Goal: Task Accomplishment & Management: Manage account settings

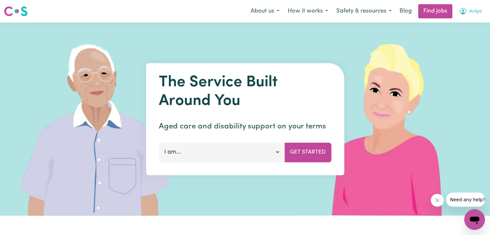
click at [470, 10] on span "Anliya" at bounding box center [475, 11] width 13 height 7
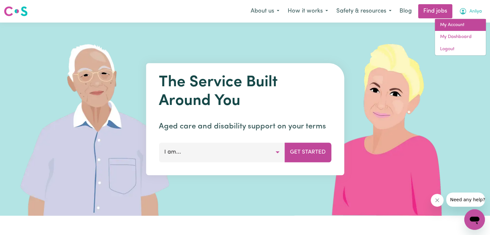
click at [454, 28] on link "My Account" at bounding box center [460, 25] width 51 height 12
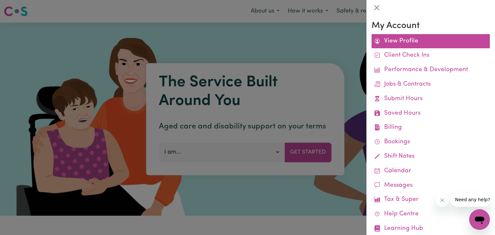
click at [440, 43] on link "View Profile" at bounding box center [430, 41] width 118 height 14
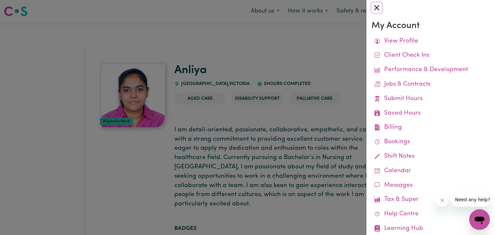
click at [378, 6] on button "Close" at bounding box center [376, 8] width 10 height 10
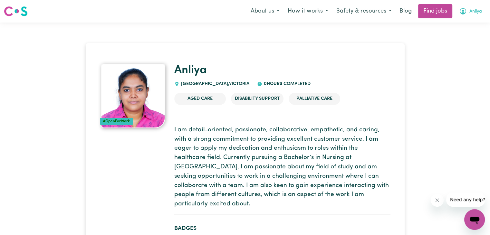
click at [471, 12] on span "Anliya" at bounding box center [475, 11] width 13 height 7
click at [456, 39] on link "My Dashboard" at bounding box center [460, 37] width 51 height 12
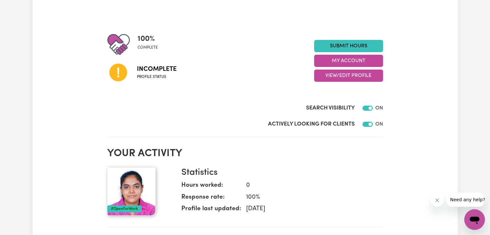
scroll to position [59, 0]
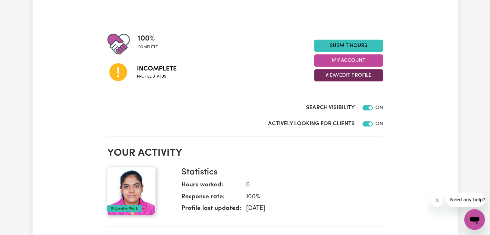
click at [331, 70] on button "View/Edit Profile" at bounding box center [348, 75] width 69 height 12
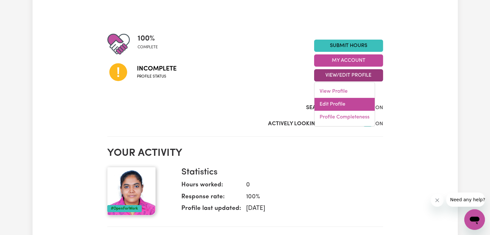
click at [330, 100] on link "Edit Profile" at bounding box center [344, 104] width 60 height 13
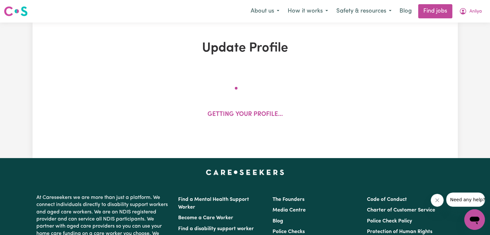
select select "[DEMOGRAPHIC_DATA]"
select select "Student Visa"
select select "Studying a healthcare related degree or qualification"
select select "50"
select select "60"
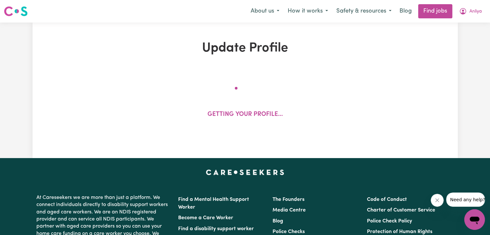
select select "72"
select select "85"
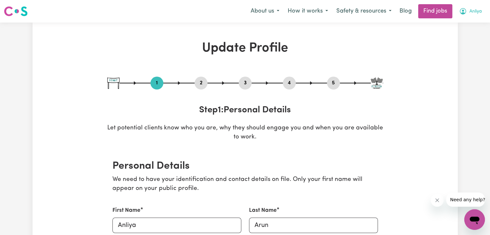
click at [474, 13] on span "Anliya" at bounding box center [475, 11] width 13 height 7
click at [456, 36] on link "My Dashboard" at bounding box center [460, 37] width 51 height 12
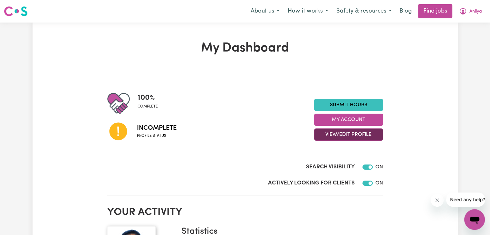
click at [362, 134] on button "View/Edit Profile" at bounding box center [348, 135] width 69 height 12
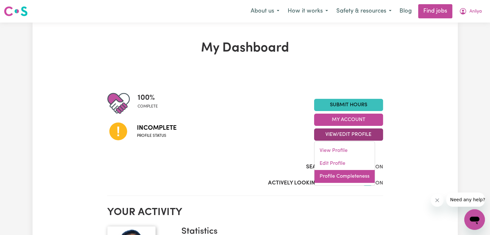
click at [349, 175] on link "Profile Completeness" at bounding box center [344, 176] width 60 height 13
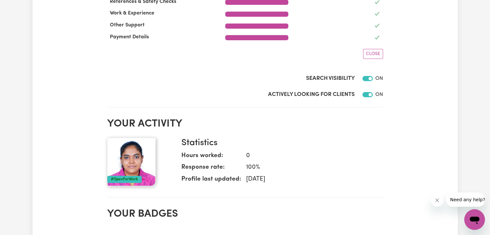
scroll to position [192, 0]
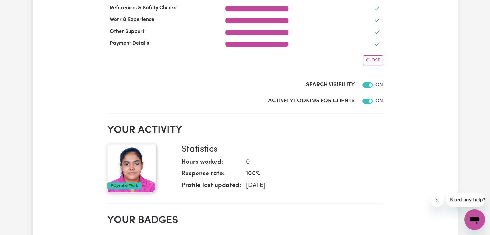
click at [476, 216] on icon "Open messaging window" at bounding box center [475, 220] width 12 height 12
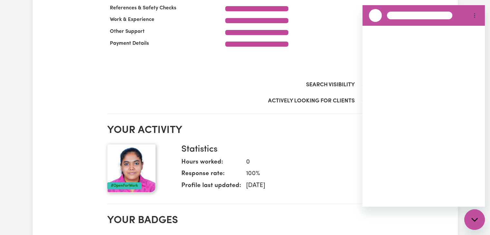
scroll to position [0, 0]
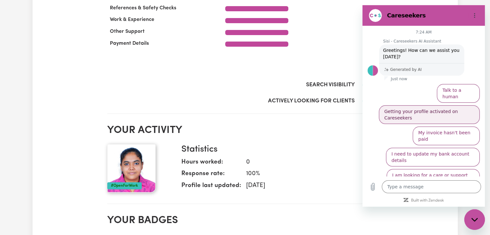
click at [457, 106] on button "Getting your profile activated on Careseekers" at bounding box center [429, 114] width 101 height 19
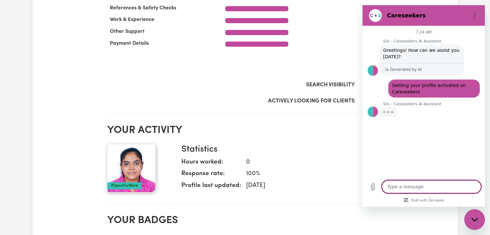
type textarea "x"
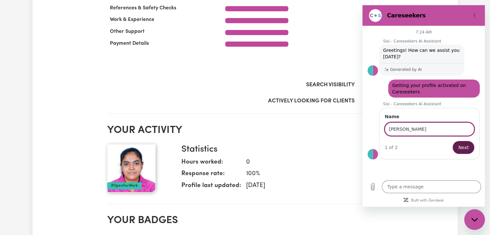
type input "[PERSON_NAME]"
click at [460, 146] on span "Next" at bounding box center [463, 148] width 11 height 8
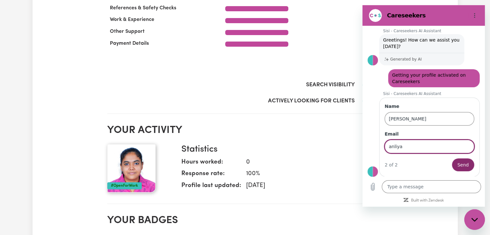
type input "[EMAIL_ADDRESS][DOMAIN_NAME]"
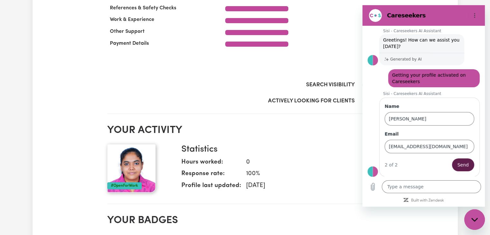
click at [461, 165] on span "Send" at bounding box center [462, 165] width 11 height 8
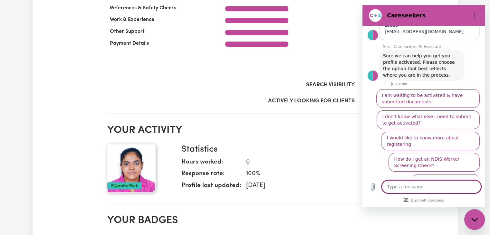
scroll to position [109, 0]
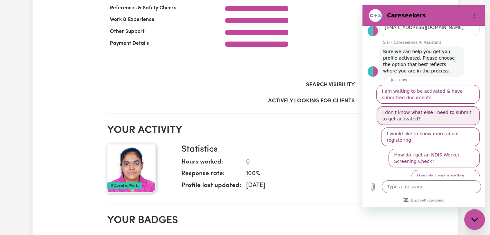
click at [453, 116] on button "I don't know what else I need to submit to get activated?" at bounding box center [428, 115] width 103 height 19
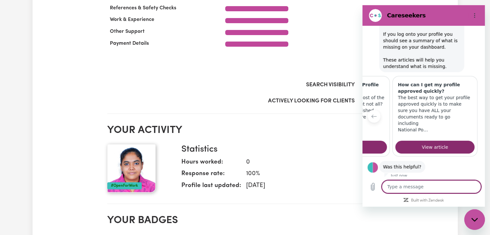
scroll to position [232, 0]
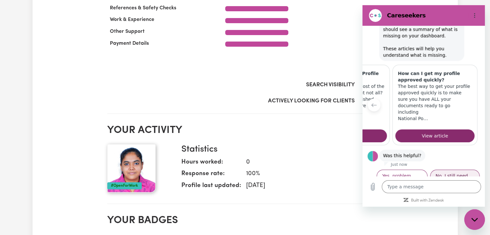
click at [440, 170] on button "No, I still need help" at bounding box center [455, 179] width 50 height 19
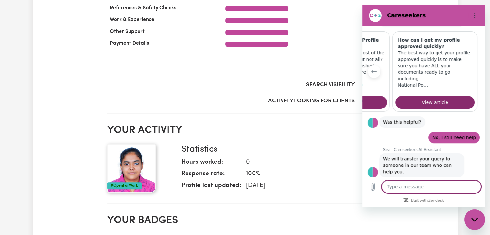
scroll to position [267, 0]
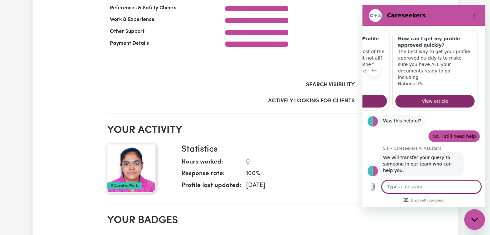
type textarea "x"
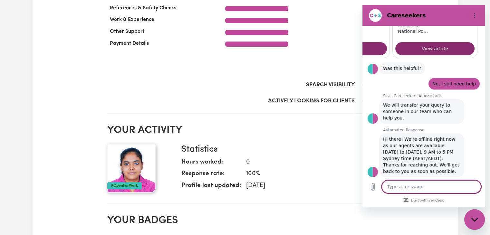
scroll to position [321, 0]
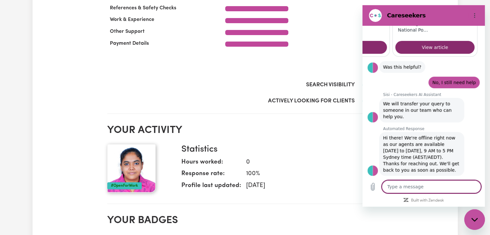
drag, startPoint x: 419, startPoint y: 192, endPoint x: 424, endPoint y: 188, distance: 5.9
click at [424, 188] on textarea at bounding box center [431, 186] width 99 height 13
type textarea "o"
type textarea "x"
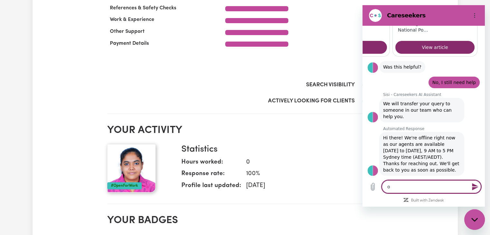
type textarea "ok"
type textarea "x"
type textarea "oka"
type textarea "x"
type textarea "okay"
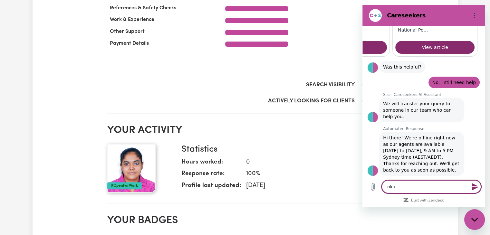
type textarea "x"
type textarea "okay,"
type textarea "x"
type textarea "okay,"
type textarea "x"
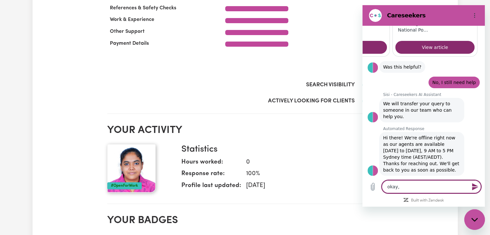
type textarea "okay, t"
type textarea "x"
type textarea "okay, th"
type textarea "x"
type textarea "okay, tha"
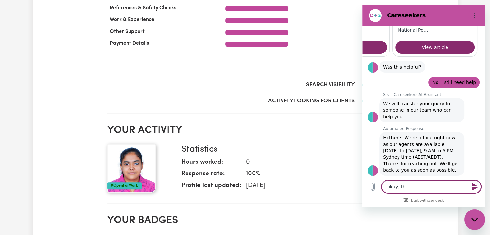
type textarea "x"
type textarea "okay, than"
type textarea "x"
type textarea "okay, thanl"
type textarea "x"
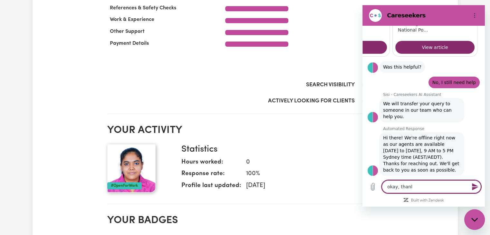
type textarea "okay, thanl"
type textarea "x"
type textarea "okay, thanl y"
type textarea "x"
type textarea "okay, thanl yo"
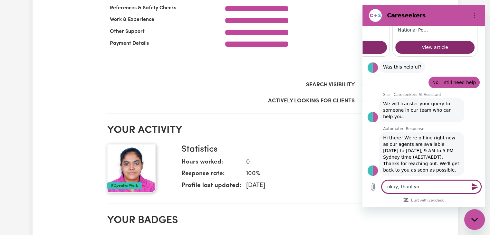
type textarea "x"
type textarea "okay, thanl you"
type textarea "x"
click at [409, 187] on textarea "okay, thanl you" at bounding box center [431, 186] width 99 height 13
type textarea "okay, than you"
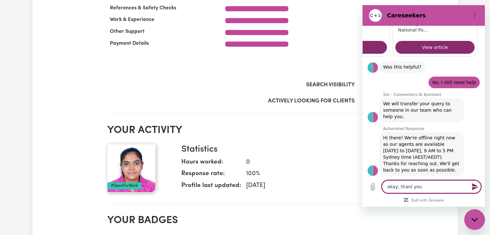
type textarea "x"
type textarea "okay, thank you"
type textarea "x"
click at [427, 185] on textarea "okay, thank you" at bounding box center [431, 186] width 99 height 13
type textarea "okay, thank you."
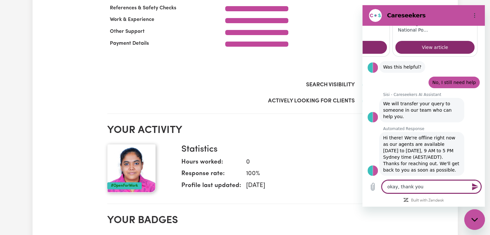
type textarea "x"
type textarea "okay, thank you.."
type textarea "x"
type textarea "okay, thank you.."
type textarea "x"
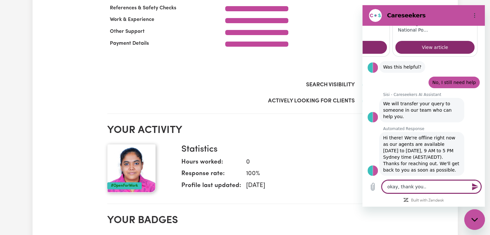
type textarea "okay, thank you.. i"
type textarea "x"
type textarea "okay, thank you.. it"
type textarea "x"
type textarea "okay, thank you.. it"
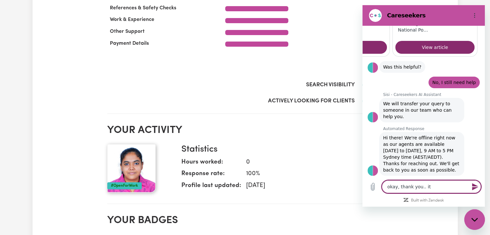
type textarea "x"
type textarea "okay, thank you.. it s"
type textarea "x"
type textarea "okay, thank you.. it sa"
type textarea "x"
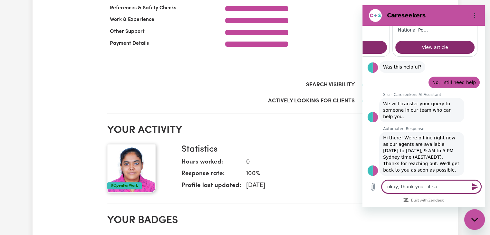
type textarea "okay, thank you.. it say"
type textarea "x"
type textarea "okay, thank you.. it says"
type textarea "x"
type textarea "okay, thank you.. it says"
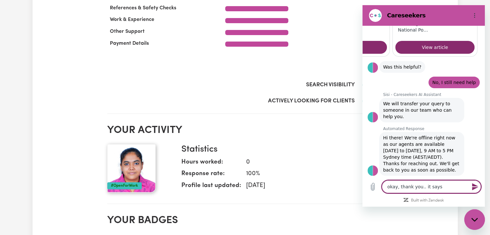
type textarea "x"
type textarea "okay, thank you.. it says 1"
type textarea "x"
type textarea "okay, thank you.. it says 10"
type textarea "x"
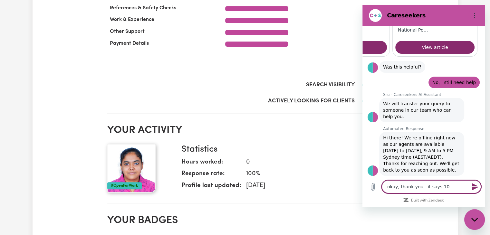
type textarea "okay, thank you.. it says 100"
type textarea "x"
type textarea "okay, thank you.. it says 100%"
type textarea "x"
type textarea "okay, thank you.. it says 100%"
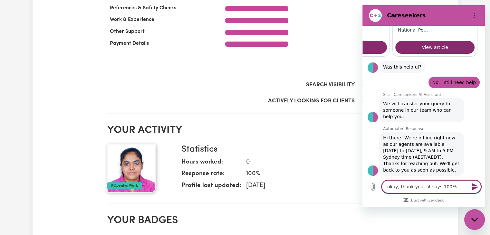
type textarea "x"
type textarea "okay, thank you.. it says 100% c"
type textarea "x"
type textarea "okay, thank you.. it says 100% co"
type textarea "x"
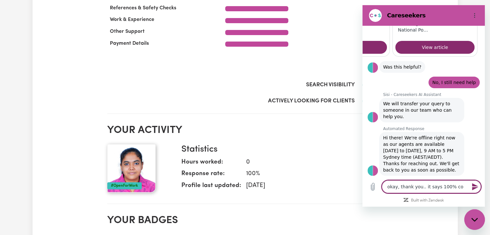
type textarea "okay, thank you.. it says 100% com"
type textarea "x"
type textarea "okay, thank you.. it says 100% comp"
type textarea "x"
type textarea "okay, thank you.. it says 100% compl"
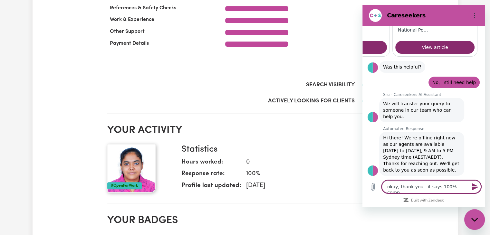
type textarea "x"
type textarea "okay, thank you.. it says 100% comple"
type textarea "x"
type textarea "okay, thank you.. it says 100% complet"
type textarea "x"
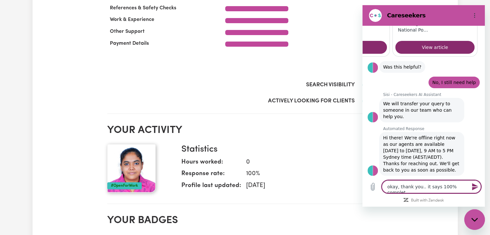
type textarea "okay, thank you.. it says 100% complete"
type textarea "x"
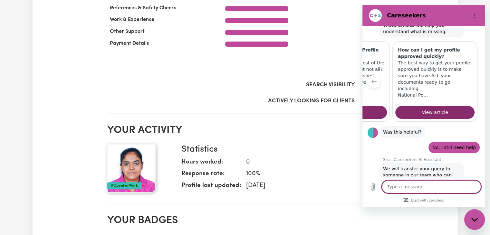
scroll to position [254, 0]
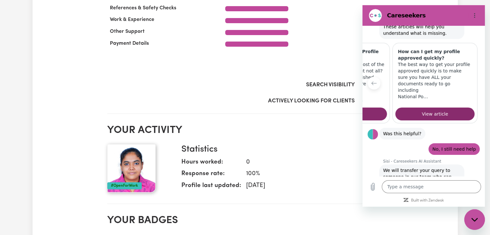
click at [373, 72] on p "Have you completed most of the steps for registering but not all? An incomplete…" at bounding box center [347, 77] width 74 height 32
click at [373, 81] on icon "Previous item" at bounding box center [373, 83] width 5 height 5
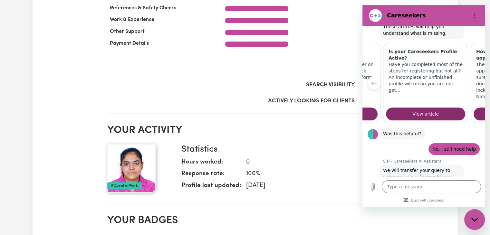
scroll to position [0, 82]
click at [373, 81] on icon "Previous item" at bounding box center [373, 83] width 5 height 5
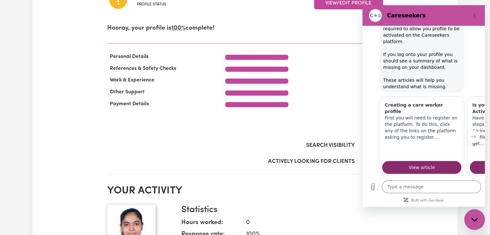
scroll to position [198, 0]
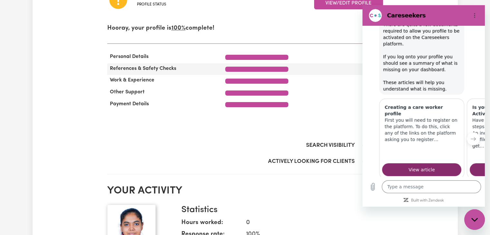
click at [299, 71] on div at bounding box center [339, 69] width 94 height 9
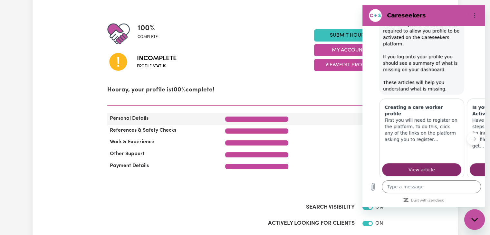
scroll to position [70, 0]
click at [119, 62] on icon at bounding box center [118, 62] width 18 height 18
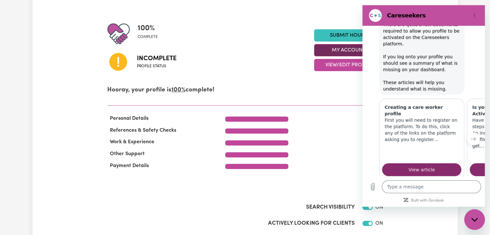
click at [348, 52] on button "My Account" at bounding box center [348, 50] width 69 height 12
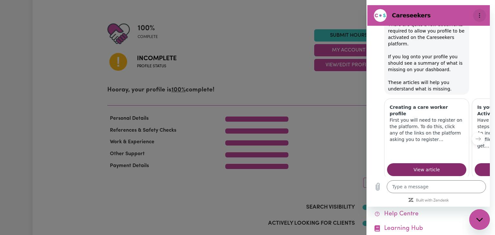
click at [479, 17] on circle "Options menu" at bounding box center [479, 17] width 1 height 1
click at [358, 37] on div at bounding box center [247, 117] width 495 height 235
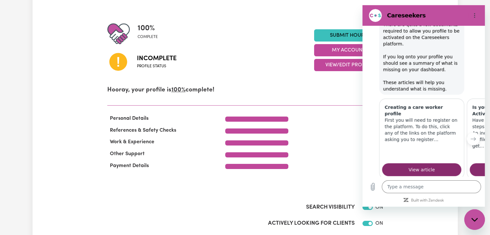
click at [470, 220] on div "Close messaging window" at bounding box center [474, 219] width 19 height 19
type textarea "x"
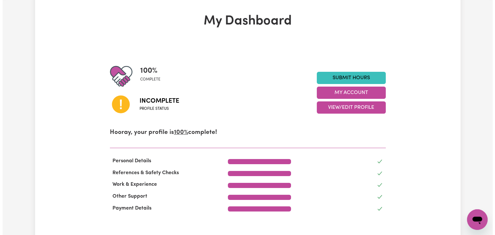
scroll to position [0, 0]
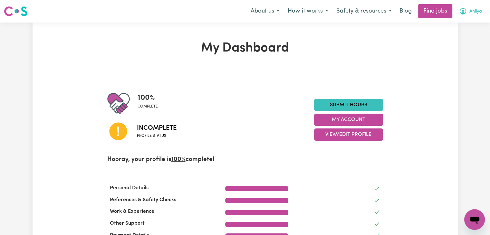
click at [478, 14] on span "Anliya" at bounding box center [475, 11] width 13 height 7
click at [465, 37] on link "My Dashboard" at bounding box center [460, 37] width 51 height 12
click at [462, 24] on link "My Account" at bounding box center [460, 25] width 51 height 12
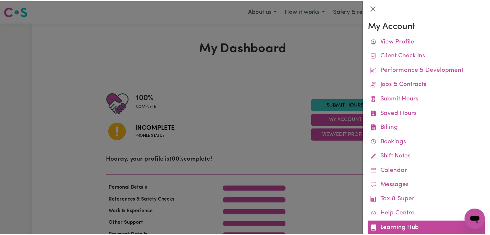
scroll to position [16, 0]
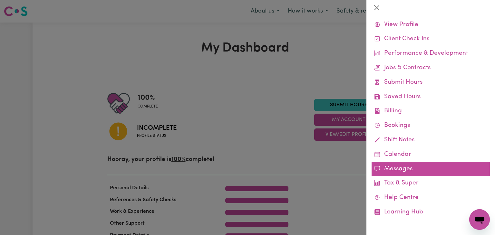
click at [435, 171] on link "Messages" at bounding box center [430, 169] width 118 height 14
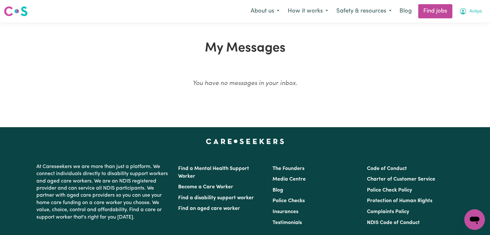
click at [469, 12] on span "Anliya" at bounding box center [475, 11] width 13 height 7
click at [463, 24] on link "My Account" at bounding box center [460, 25] width 51 height 12
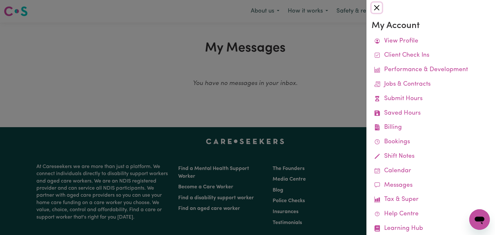
click at [374, 6] on button "Close" at bounding box center [376, 8] width 10 height 10
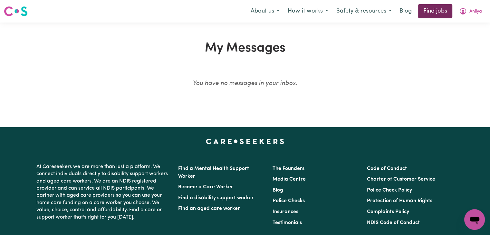
click at [427, 12] on link "Find jobs" at bounding box center [435, 11] width 34 height 14
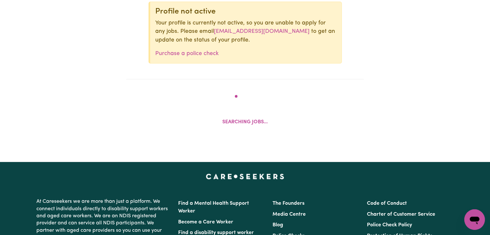
scroll to position [278, 0]
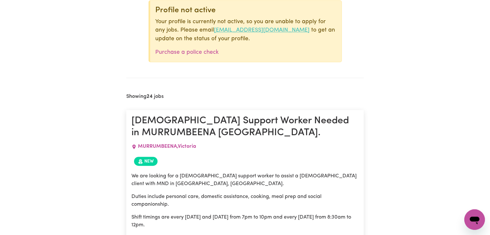
click at [268, 28] on link "[EMAIL_ADDRESS][DOMAIN_NAME]" at bounding box center [262, 29] width 96 height 5
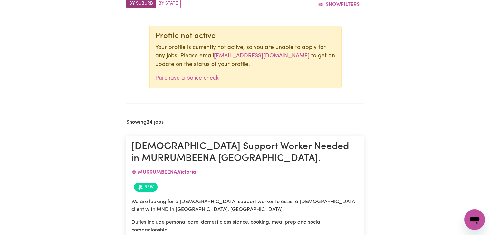
scroll to position [251, 0]
